Goal: Complete application form: Complete application form

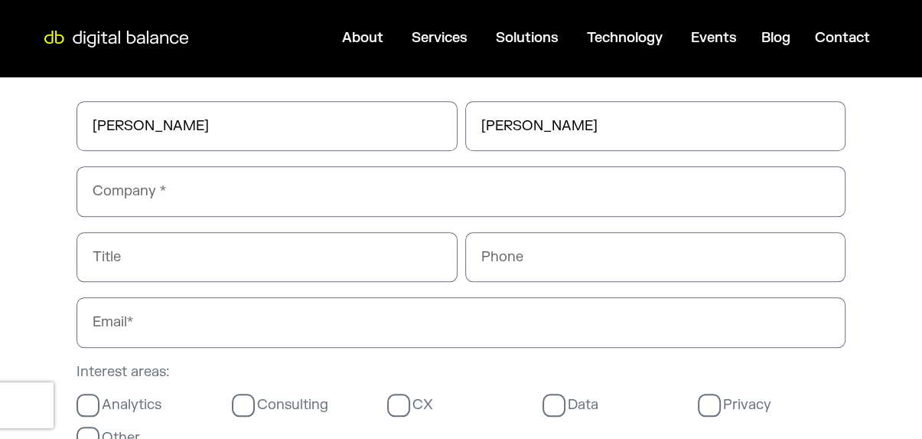
scroll to position [995, 0]
type input "Webgrity"
click at [172, 267] on input "Title" at bounding box center [267, 257] width 381 height 50
paste input "Business Development Manager"
type input "Business Development Manager"
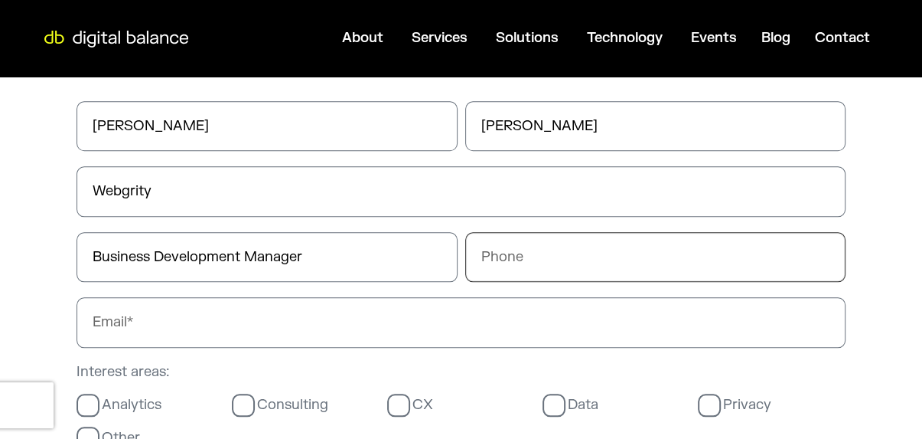
click at [489, 259] on input "Phone" at bounding box center [655, 257] width 381 height 50
paste input "3340073326"
type input "3340073326"
click at [227, 321] on input "Email" at bounding box center [461, 322] width 769 height 50
paste input "[EMAIL_ADDRESS][DOMAIN_NAME]"
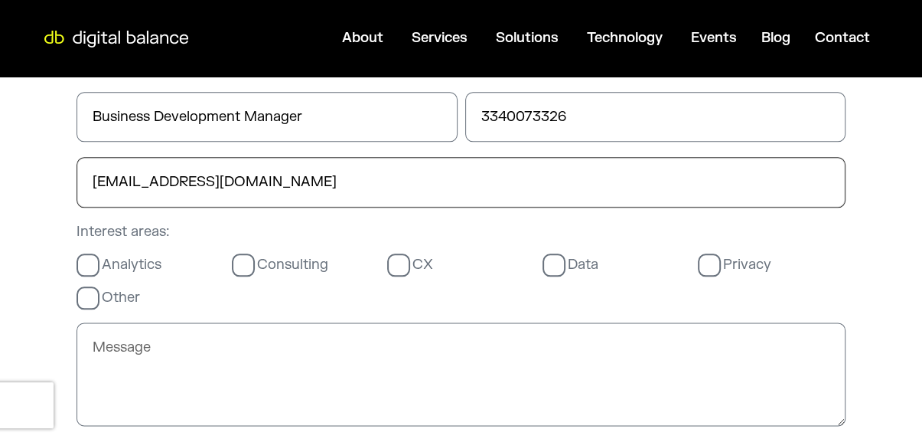
scroll to position [1148, 0]
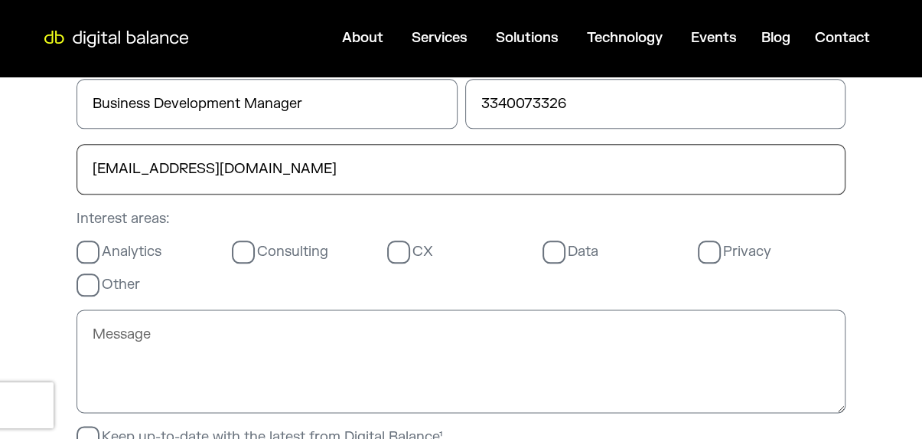
type input "[EMAIL_ADDRESS][DOMAIN_NAME]"
click at [708, 250] on label "Privacy" at bounding box center [734, 252] width 73 height 18
click at [0, 0] on input "Privacy" at bounding box center [0, 0] width 0 height 0
click at [544, 250] on label "Data" at bounding box center [571, 252] width 56 height 18
click at [0, 0] on input "Data" at bounding box center [0, 0] width 0 height 0
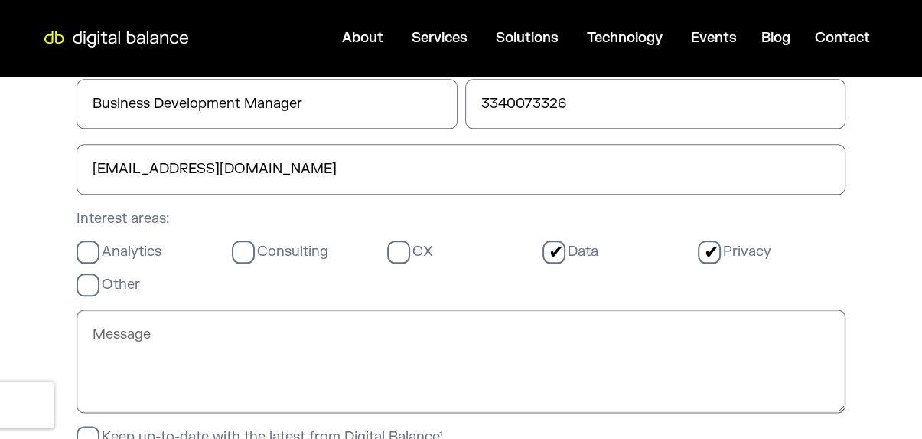
click at [337, 341] on textarea "Message" at bounding box center [461, 361] width 769 height 104
paste textarea "Hello, Our free homepage design service offer is a great way for you to see how…"
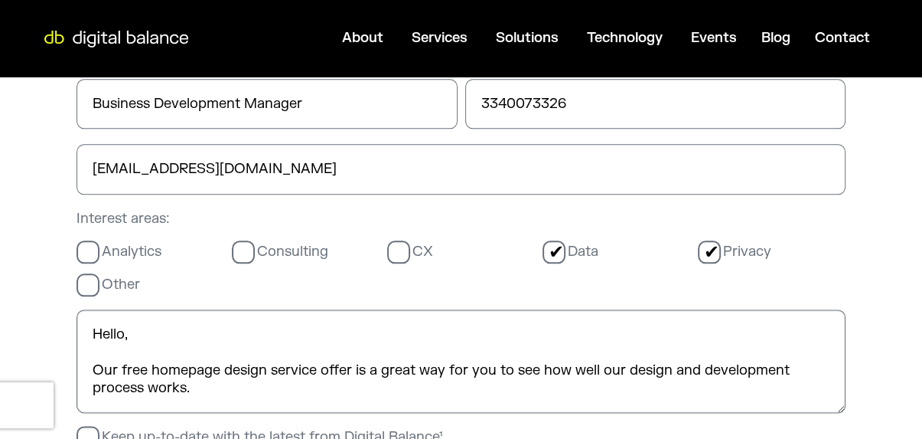
scroll to position [271, 0]
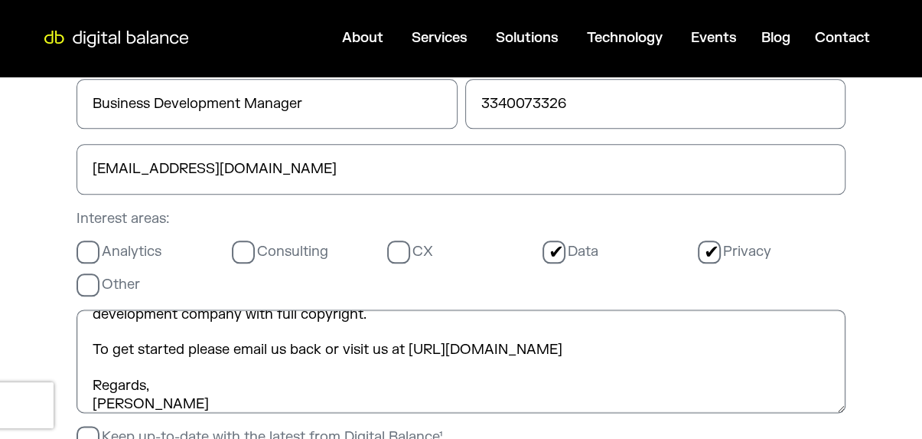
type textarea "Hello, Our free homepage design service offer is a great way for you to see how…"
click at [77, 276] on label "Other" at bounding box center [109, 285] width 64 height 18
click at [0, 0] on input "Other" at bounding box center [0, 0] width 0 height 0
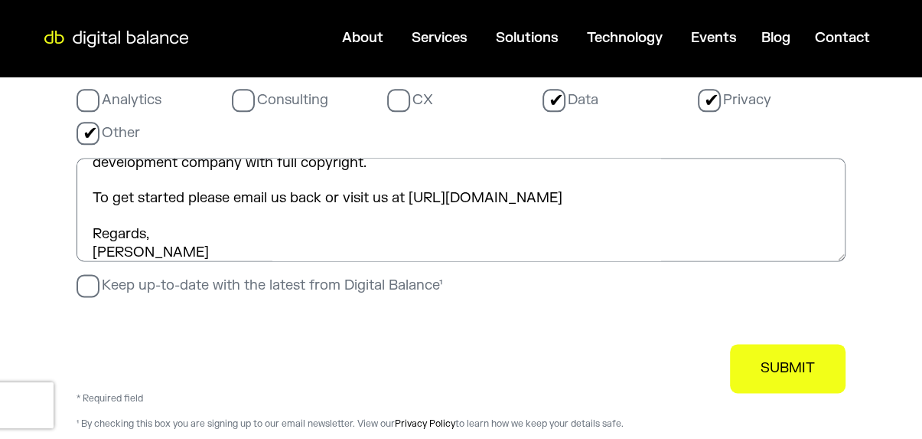
scroll to position [1301, 0]
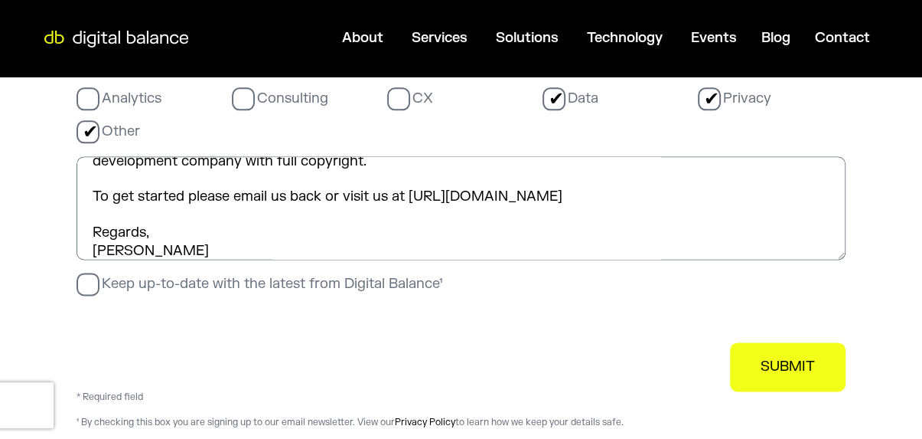
click at [209, 278] on label "Keep up-to-date with the latest from Digital Balance¹" at bounding box center [260, 284] width 366 height 18
click at [0, 0] on input "Keep up-to-date with the latest from Digital Balance¹" at bounding box center [0, 0] width 0 height 0
click at [786, 365] on span "SUBMIT" at bounding box center [788, 366] width 54 height 18
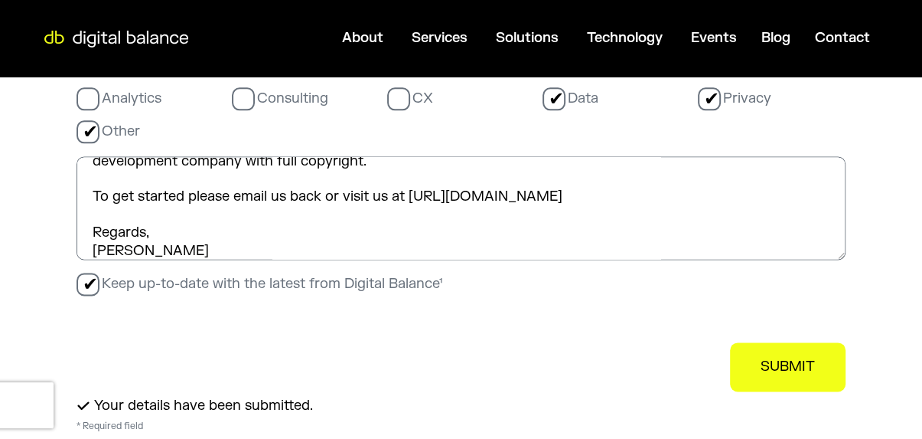
scroll to position [0, 0]
